Goal: Find specific page/section: Find specific page/section

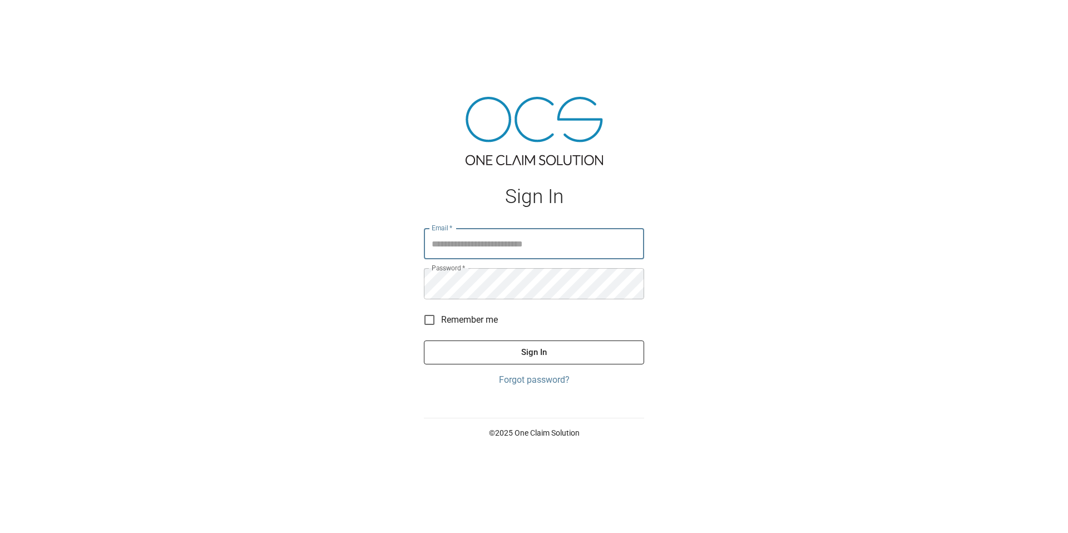
type input "**********"
click at [496, 346] on button "Sign In" at bounding box center [534, 352] width 220 height 23
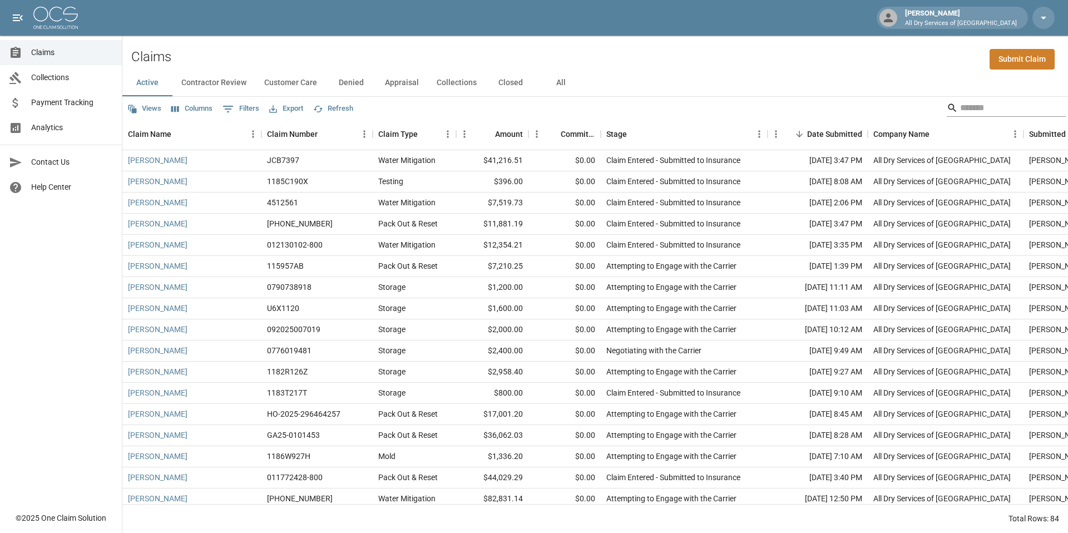
click at [965, 112] on input "Search" at bounding box center [1004, 108] width 89 height 18
click at [960, 106] on input "Search" at bounding box center [1004, 108] width 89 height 18
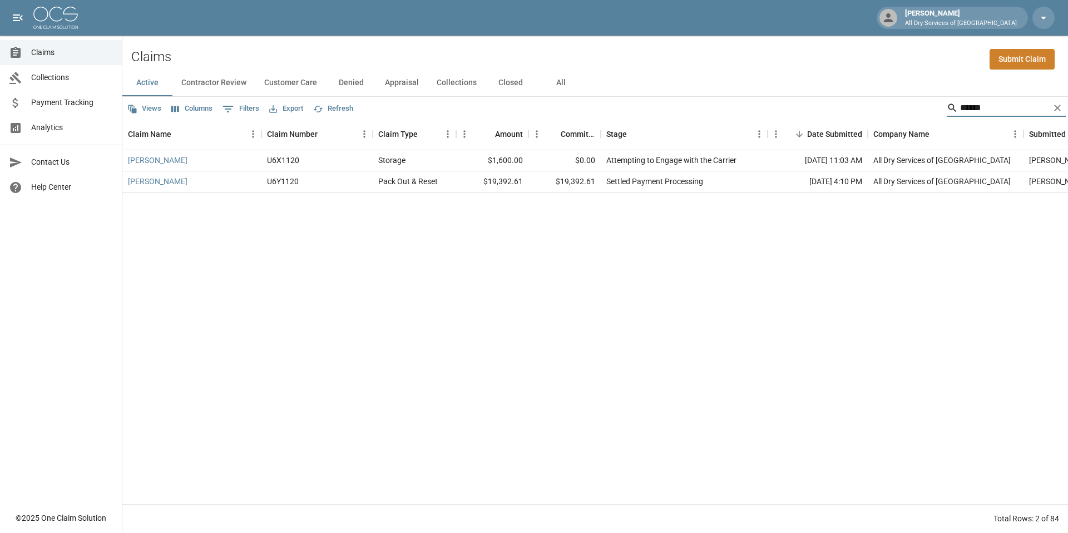
type input "******"
click at [517, 85] on button "Closed" at bounding box center [511, 83] width 50 height 27
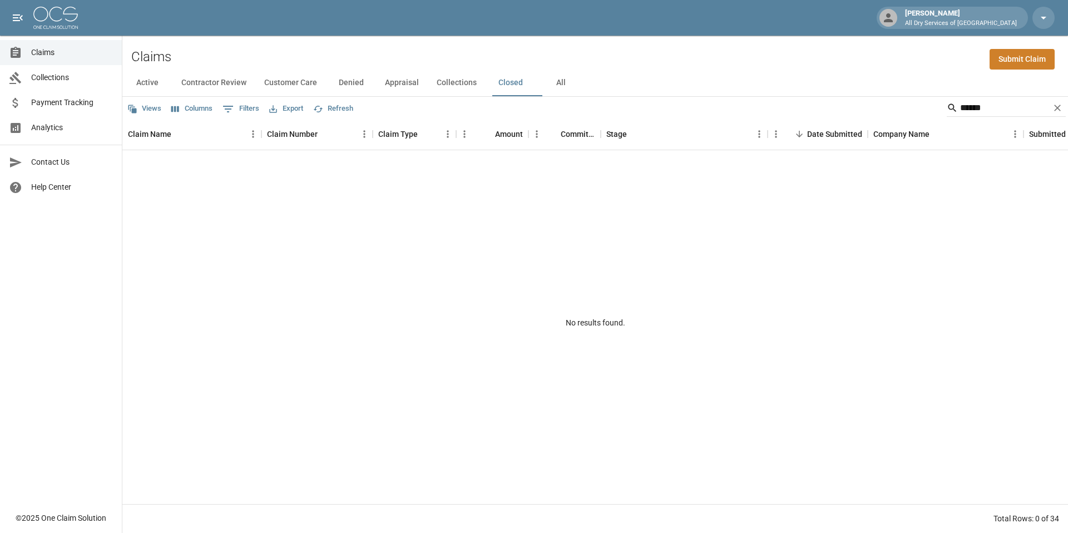
click at [354, 85] on button "Denied" at bounding box center [351, 83] width 50 height 27
click at [297, 86] on button "Customer Care" at bounding box center [290, 83] width 71 height 27
click at [223, 89] on button "Contractor Review" at bounding box center [213, 83] width 83 height 27
click at [280, 82] on button "Customer Care" at bounding box center [290, 83] width 71 height 27
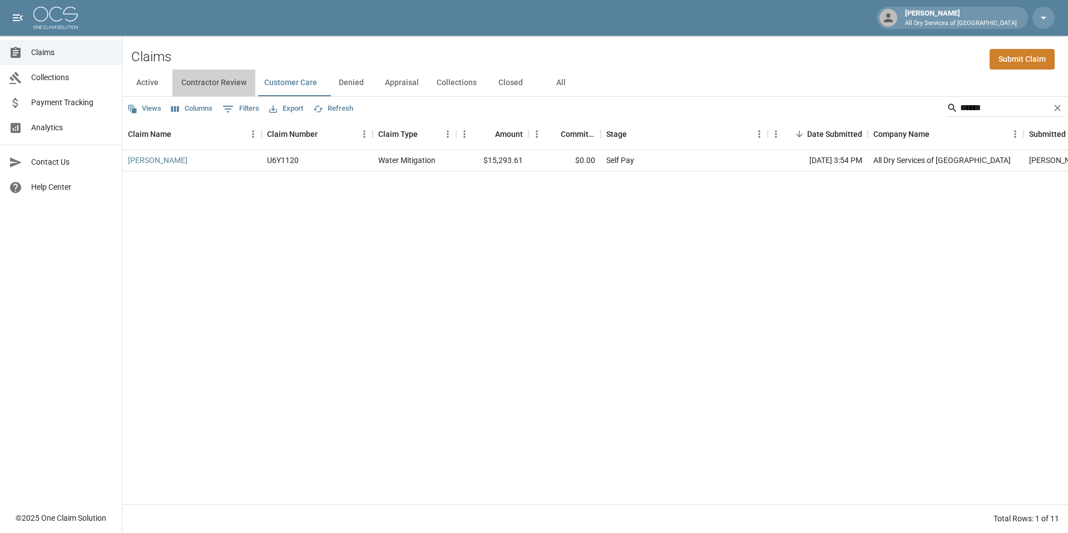
click at [228, 80] on button "Contractor Review" at bounding box center [213, 83] width 83 height 27
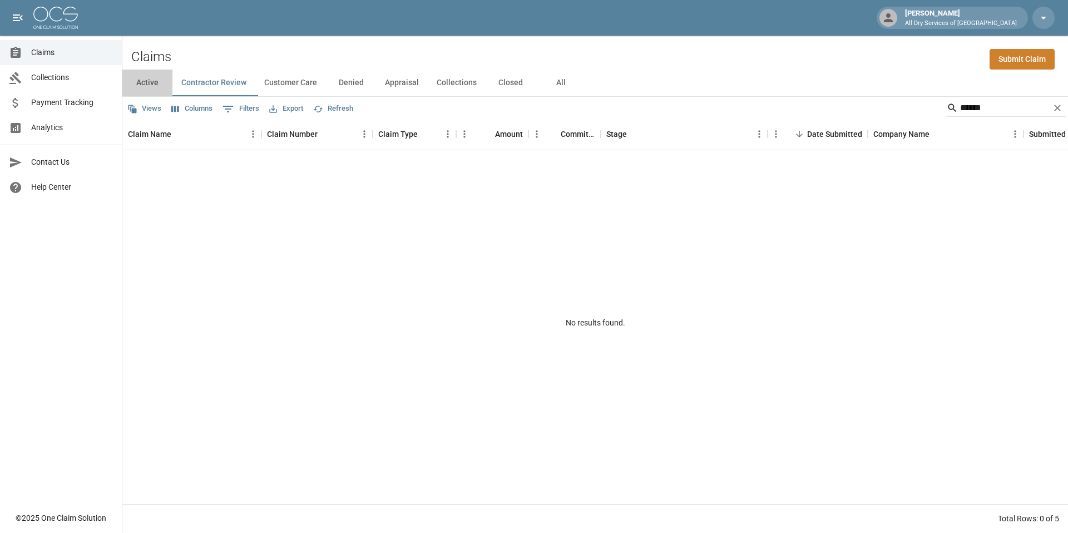
click at [145, 82] on button "Active" at bounding box center [147, 83] width 50 height 27
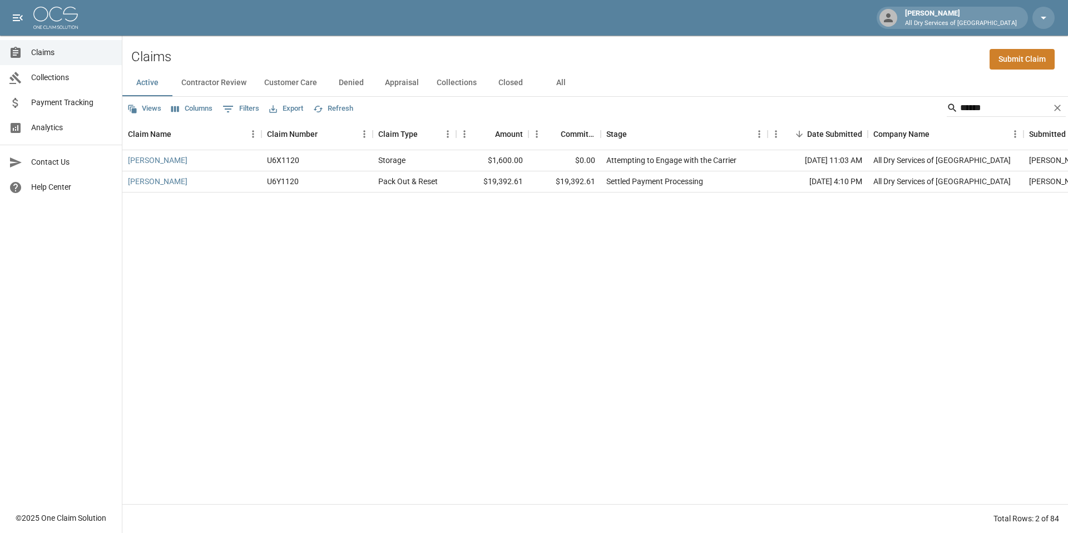
click at [561, 78] on button "All" at bounding box center [561, 83] width 50 height 27
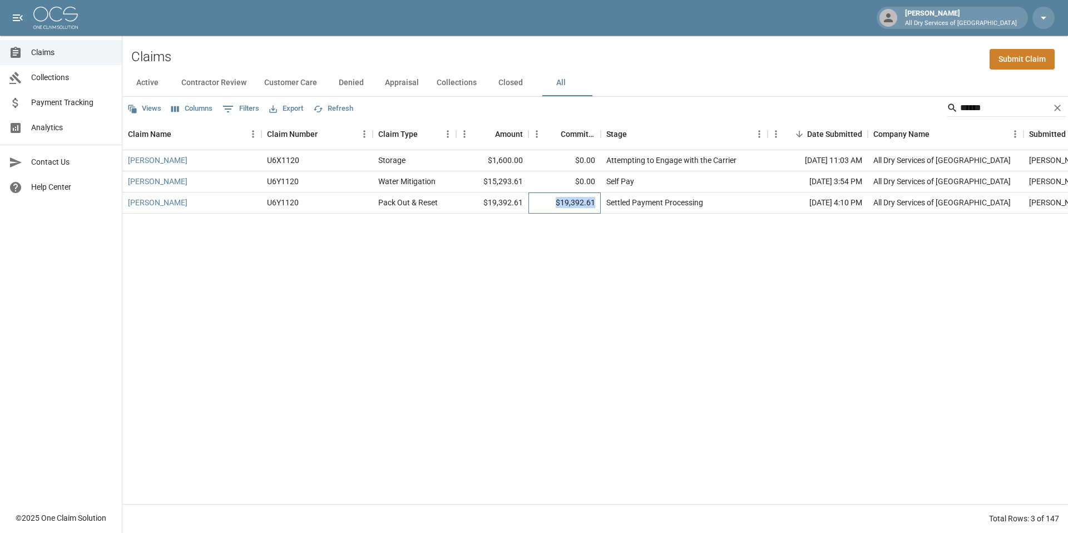
drag, startPoint x: 596, startPoint y: 205, endPoint x: 525, endPoint y: 200, distance: 70.8
click at [525, 200] on div "[PERSON_NAME] U6Y1120 Pack Out & Reset $19,392.61 $19,392.61 Settled Payment Pr…" at bounding box center [642, 203] width 1040 height 21
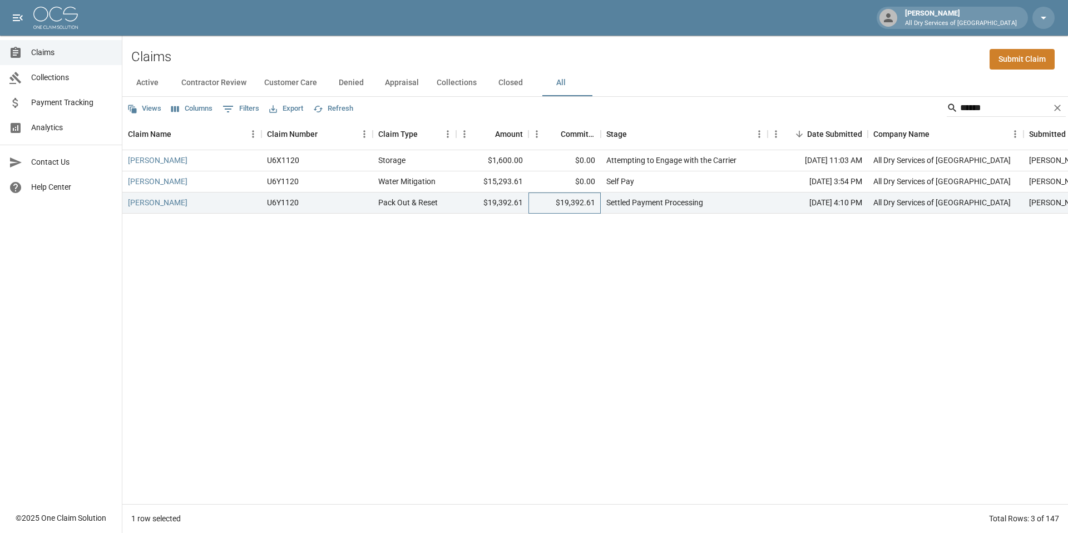
click at [549, 199] on div "$19,392.61" at bounding box center [565, 203] width 72 height 21
drag, startPoint x: 556, startPoint y: 200, endPoint x: 636, endPoint y: 204, distance: 79.7
click at [636, 204] on div "[PERSON_NAME] U6Y1120 Pack Out & Reset $19,392.61 $19,392.61 Settled Payment Pr…" at bounding box center [642, 203] width 1040 height 21
click at [166, 201] on link "[PERSON_NAME]" at bounding box center [158, 202] width 60 height 11
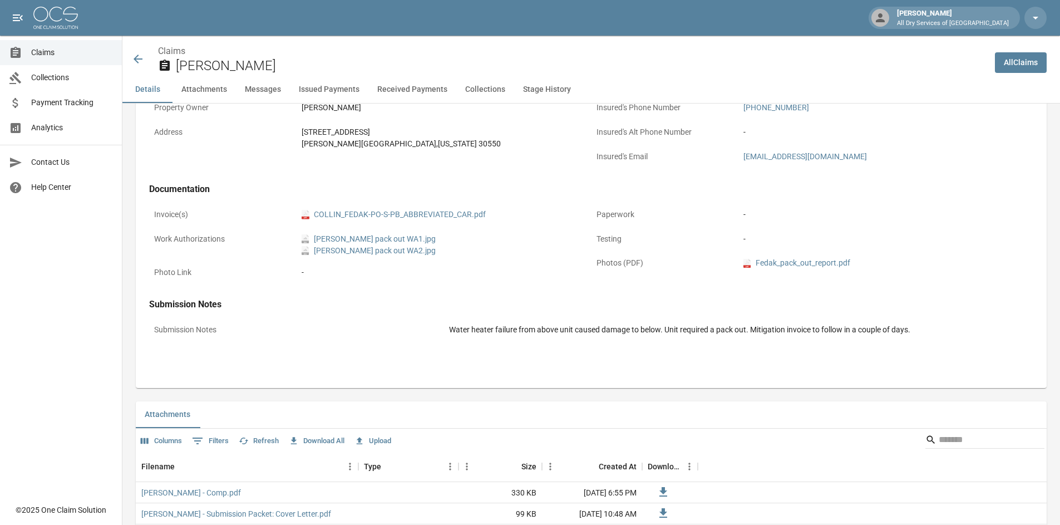
scroll to position [368, 0]
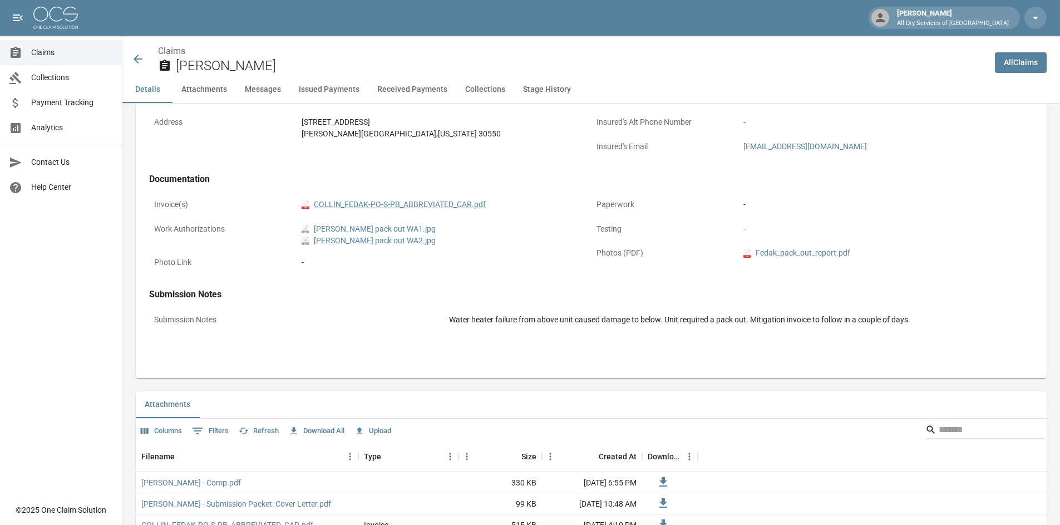
click at [393, 200] on link "pdf COLLIN_FEDAK-PO-S-PB_ABBREVIATED_CAR.pdf" at bounding box center [394, 205] width 184 height 12
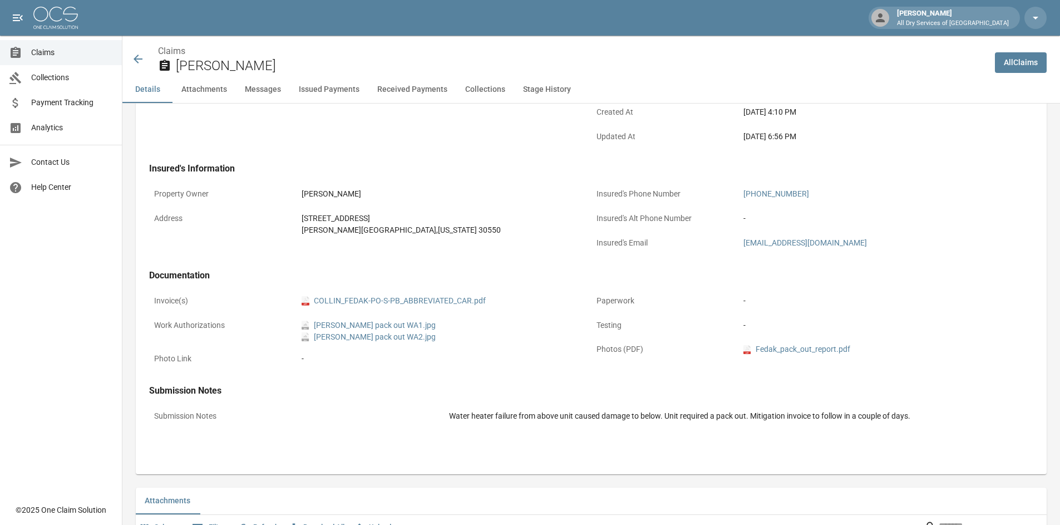
scroll to position [269, 0]
click at [139, 61] on icon at bounding box center [137, 58] width 13 height 13
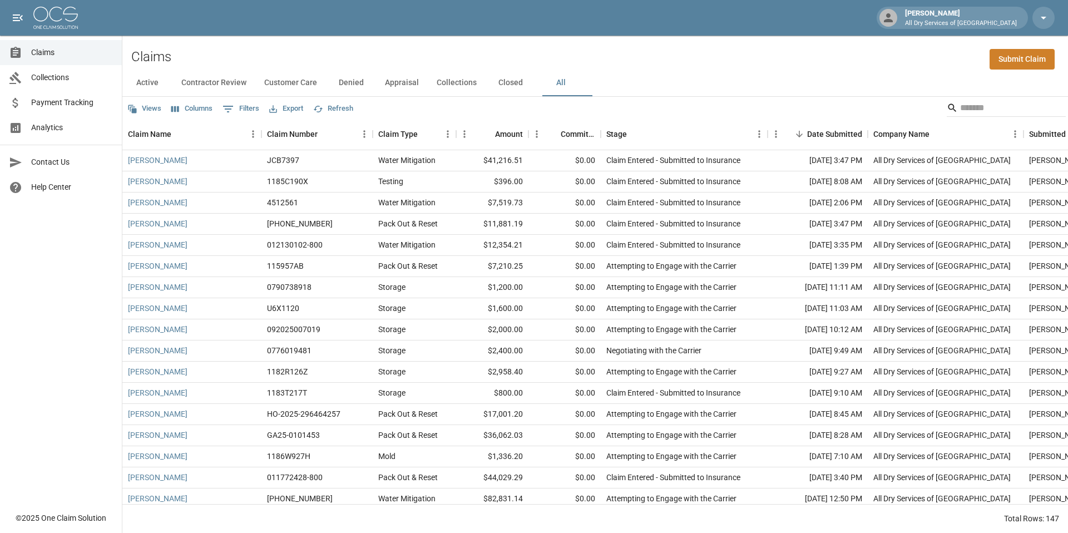
click at [572, 81] on button "All" at bounding box center [561, 83] width 50 height 27
click at [983, 110] on input "Search" at bounding box center [1004, 108] width 89 height 18
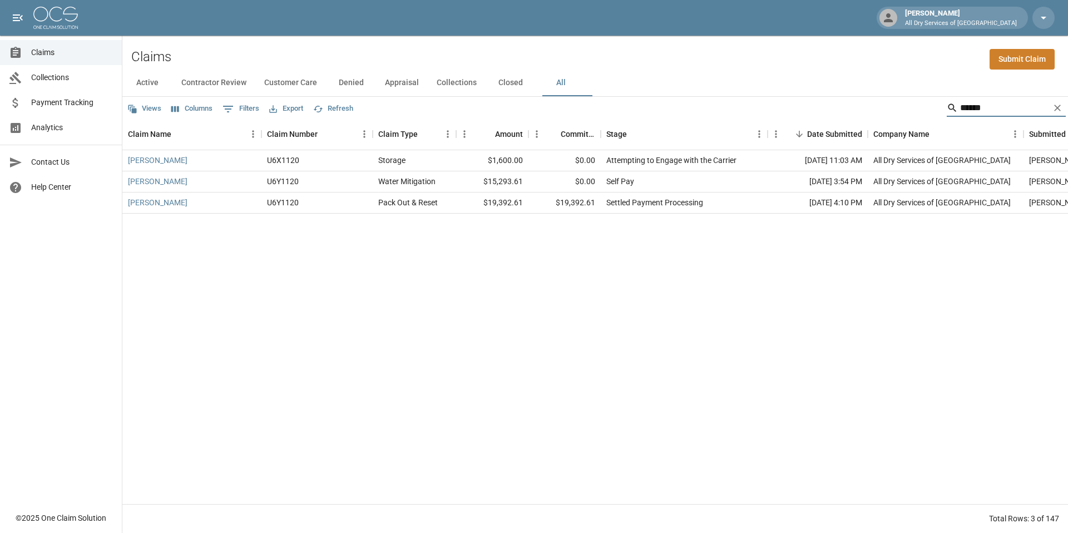
type input "******"
drag, startPoint x: 596, startPoint y: 204, endPoint x: 544, endPoint y: 208, distance: 52.4
click at [544, 208] on div "$19,392.61" at bounding box center [565, 203] width 72 height 21
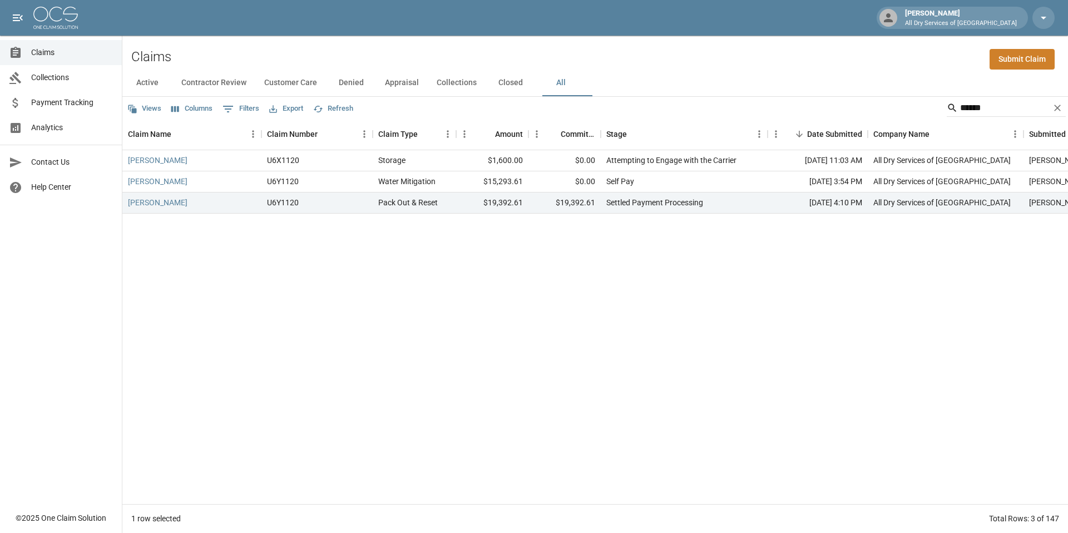
click at [540, 222] on div "[PERSON_NAME] U6X1120 Storage $1,600.00 $0.00 Attempting to Engage with the Car…" at bounding box center [642, 327] width 1040 height 354
drag, startPoint x: 555, startPoint y: 204, endPoint x: 715, endPoint y: 199, distance: 159.7
click at [715, 199] on div "[PERSON_NAME] U6Y1120 Pack Out & Reset $19,392.61 $19,392.61 Settled Payment Pr…" at bounding box center [642, 203] width 1040 height 21
click at [532, 245] on div "[PERSON_NAME] U6X1120 Storage $1,600.00 $0.00 Attempting to Engage with the Car…" at bounding box center [642, 327] width 1040 height 354
drag, startPoint x: 530, startPoint y: 181, endPoint x: 474, endPoint y: 178, distance: 56.3
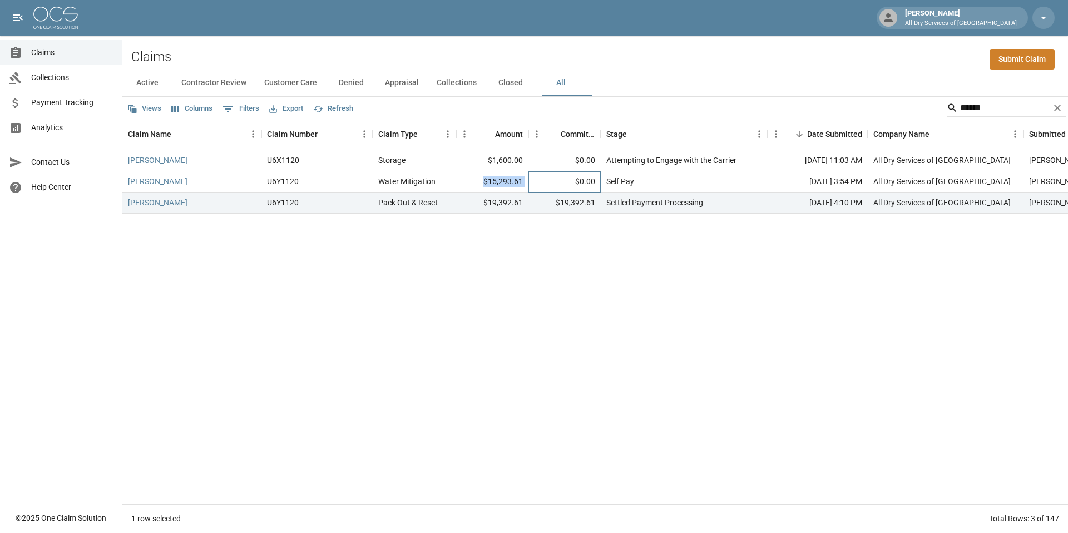
click at [474, 178] on div "[PERSON_NAME] U6Y1120 Water Mitigation $15,293.61 $0.00 Self Pay [DATE] 3:54 PM…" at bounding box center [642, 181] width 1040 height 21
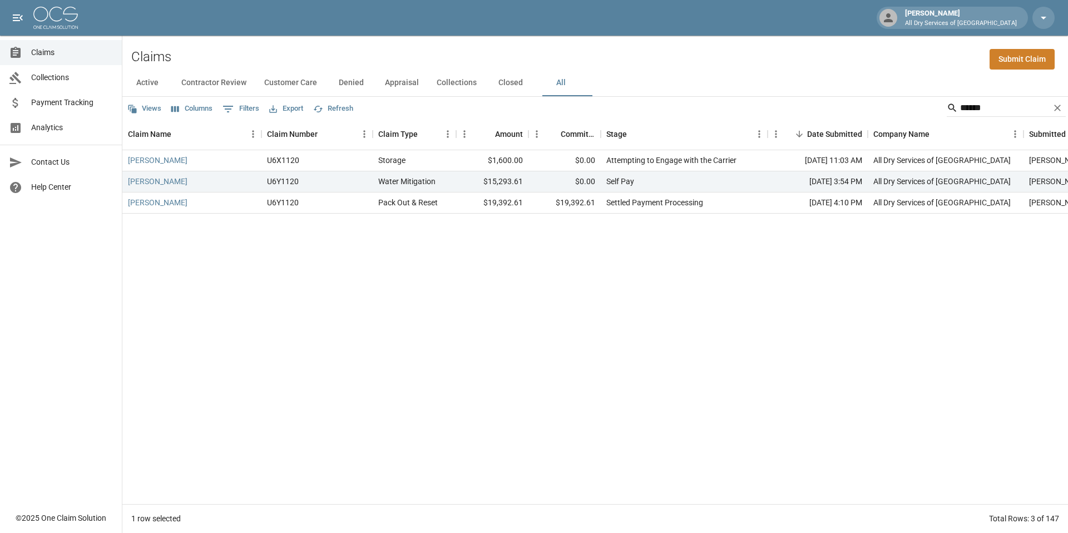
click at [423, 260] on div "[PERSON_NAME] U6X1120 Storage $1,600.00 $0.00 Attempting to Engage with the Car…" at bounding box center [642, 327] width 1040 height 354
drag, startPoint x: 452, startPoint y: 175, endPoint x: 533, endPoint y: 177, distance: 80.7
click at [533, 177] on div "[PERSON_NAME] U6Y1120 Water Mitigation $15,293.61 $0.00 Self Pay [DATE] 3:54 PM…" at bounding box center [642, 181] width 1040 height 21
drag, startPoint x: 533, startPoint y: 177, endPoint x: 532, endPoint y: 185, distance: 7.9
click at [532, 185] on div "$0.00" at bounding box center [565, 181] width 72 height 21
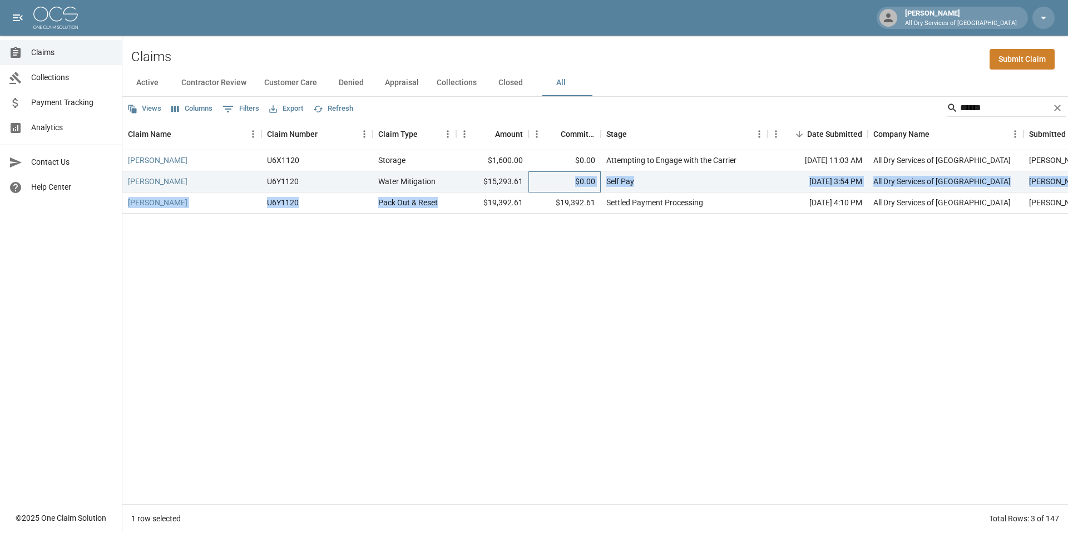
drag, startPoint x: 531, startPoint y: 185, endPoint x: 455, endPoint y: 207, distance: 79.9
click at [455, 207] on div "[PERSON_NAME] U6X1120 Storage $1,600.00 $0.00 Attempting to Engage with the Car…" at bounding box center [642, 181] width 1040 height 63
click at [468, 224] on div "[PERSON_NAME] U6X1120 Storage $1,600.00 $0.00 Attempting to Engage with the Car…" at bounding box center [642, 327] width 1040 height 354
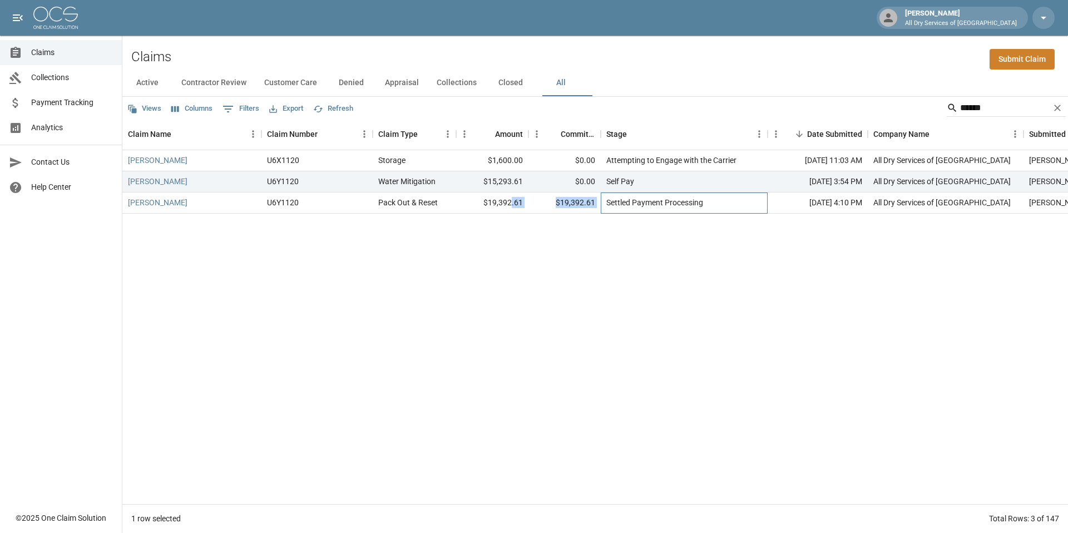
drag, startPoint x: 604, startPoint y: 205, endPoint x: 511, endPoint y: 206, distance: 92.9
click at [511, 206] on div "[PERSON_NAME] U6Y1120 Pack Out & Reset $19,392.61 $19,392.61 Settled Payment Pr…" at bounding box center [642, 203] width 1040 height 21
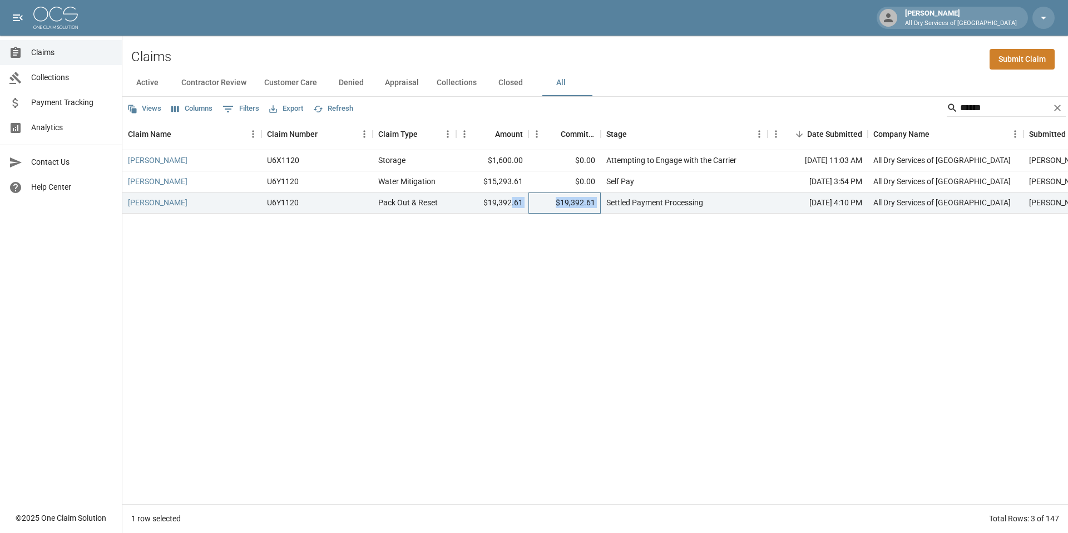
click at [542, 201] on div "$19,392.61" at bounding box center [565, 203] width 72 height 21
click at [472, 224] on div "[PERSON_NAME] U6X1120 Storage $1,600.00 $0.00 Attempting to Engage with the Car…" at bounding box center [642, 327] width 1040 height 354
click at [167, 207] on link "[PERSON_NAME]" at bounding box center [158, 202] width 60 height 11
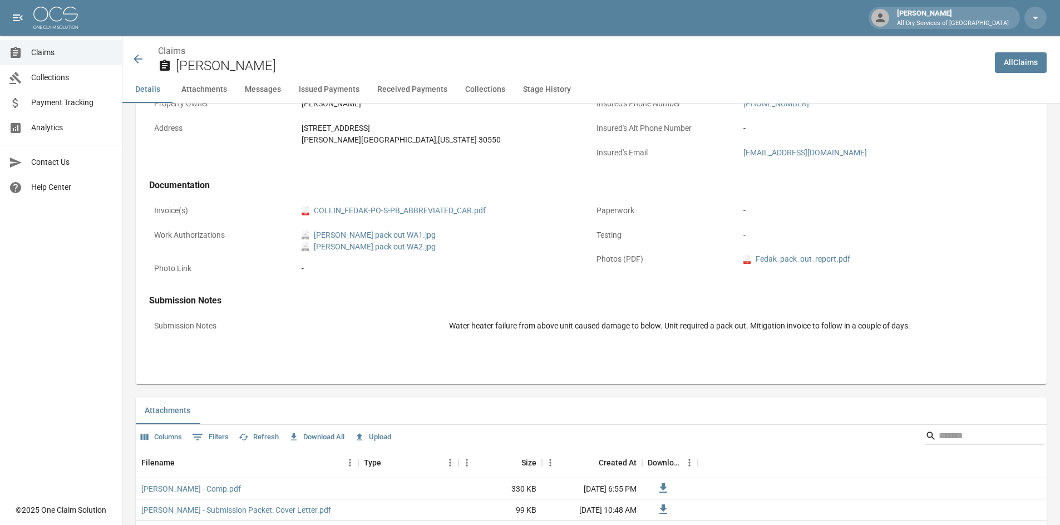
scroll to position [354, 0]
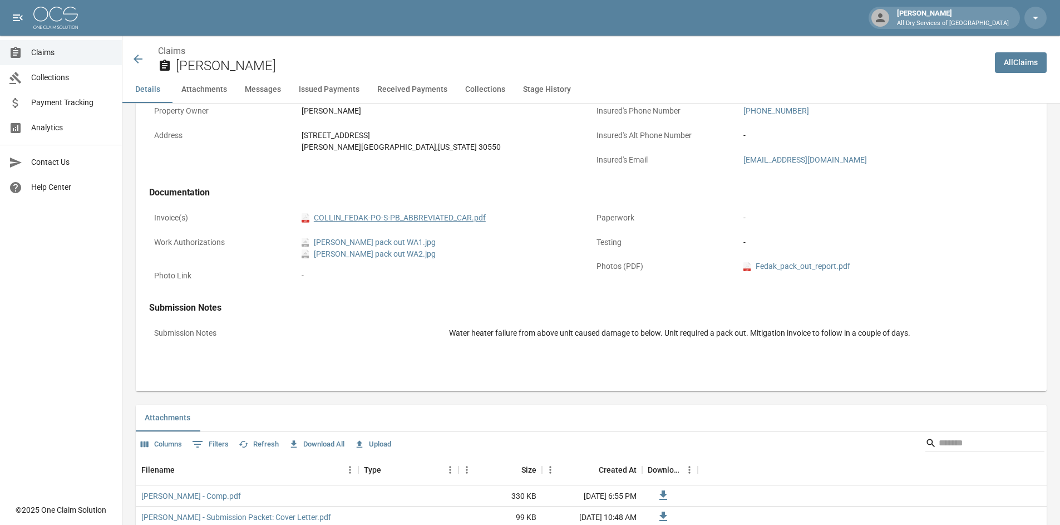
click at [388, 222] on link "pdf COLLIN_FEDAK-PO-S-PB_ABBREVIATED_CAR.pdf" at bounding box center [394, 218] width 184 height 12
